Goal: Information Seeking & Learning: Learn about a topic

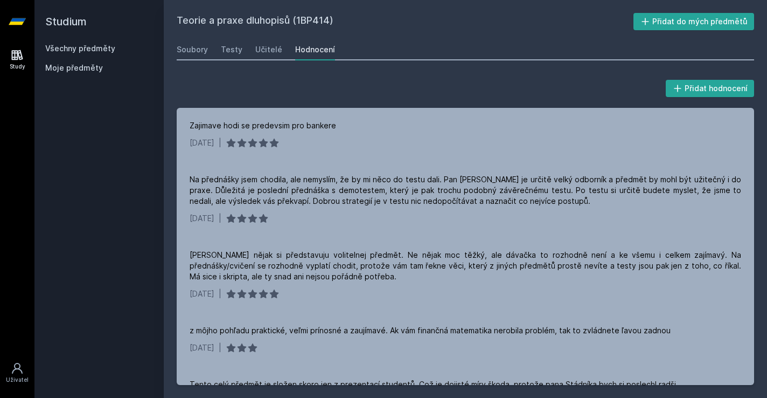
scroll to position [263, 0]
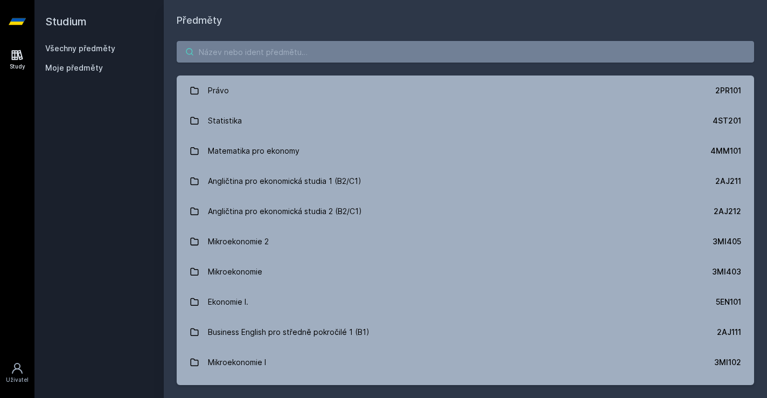
click at [310, 50] on input "search" at bounding box center [466, 52] width 578 height 22
click at [309, 53] on input "search" at bounding box center [466, 52] width 578 height 22
paste input "1FP428"
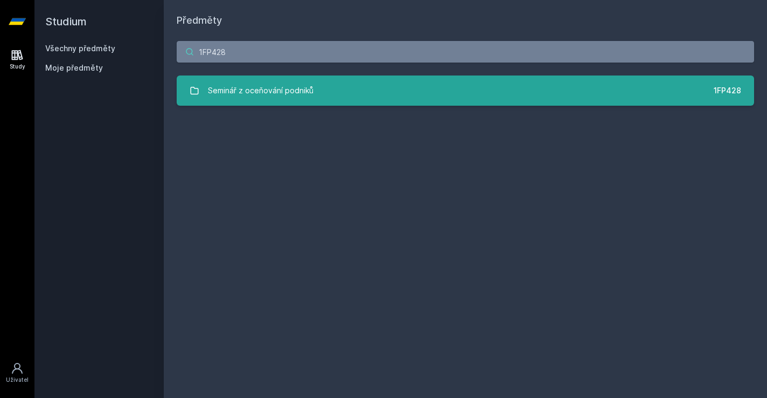
type input "1FP428"
click at [313, 88] on link "Seminář z oceňování podniků 1FP428" at bounding box center [466, 90] width 578 height 30
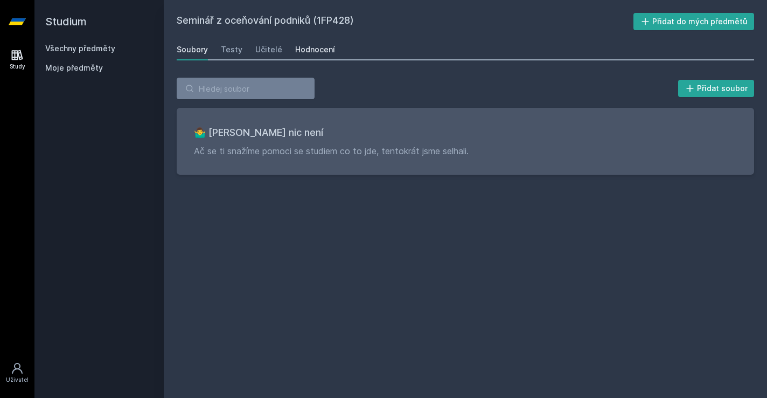
click at [321, 50] on div "Hodnocení" at bounding box center [315, 49] width 40 height 11
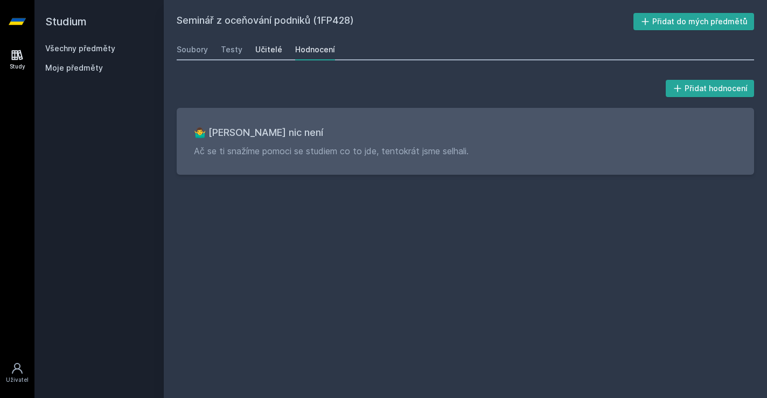
click at [257, 45] on div "Učitelé" at bounding box center [268, 49] width 27 height 11
